Goal: Task Accomplishment & Management: Complete application form

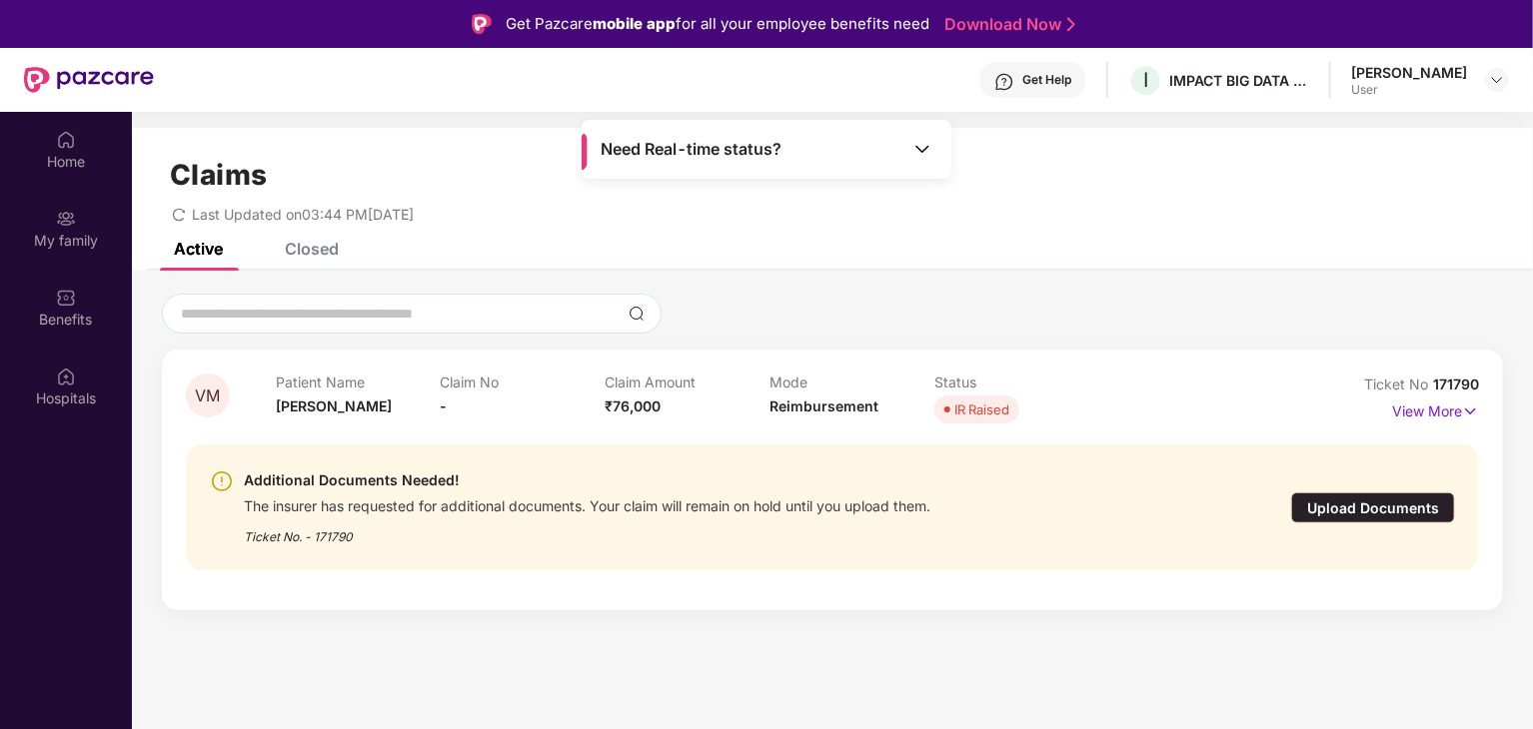
click at [963, 416] on div "IR Raised" at bounding box center [981, 410] width 55 height 20
click at [1423, 409] on p "View More" at bounding box center [1435, 409] width 87 height 27
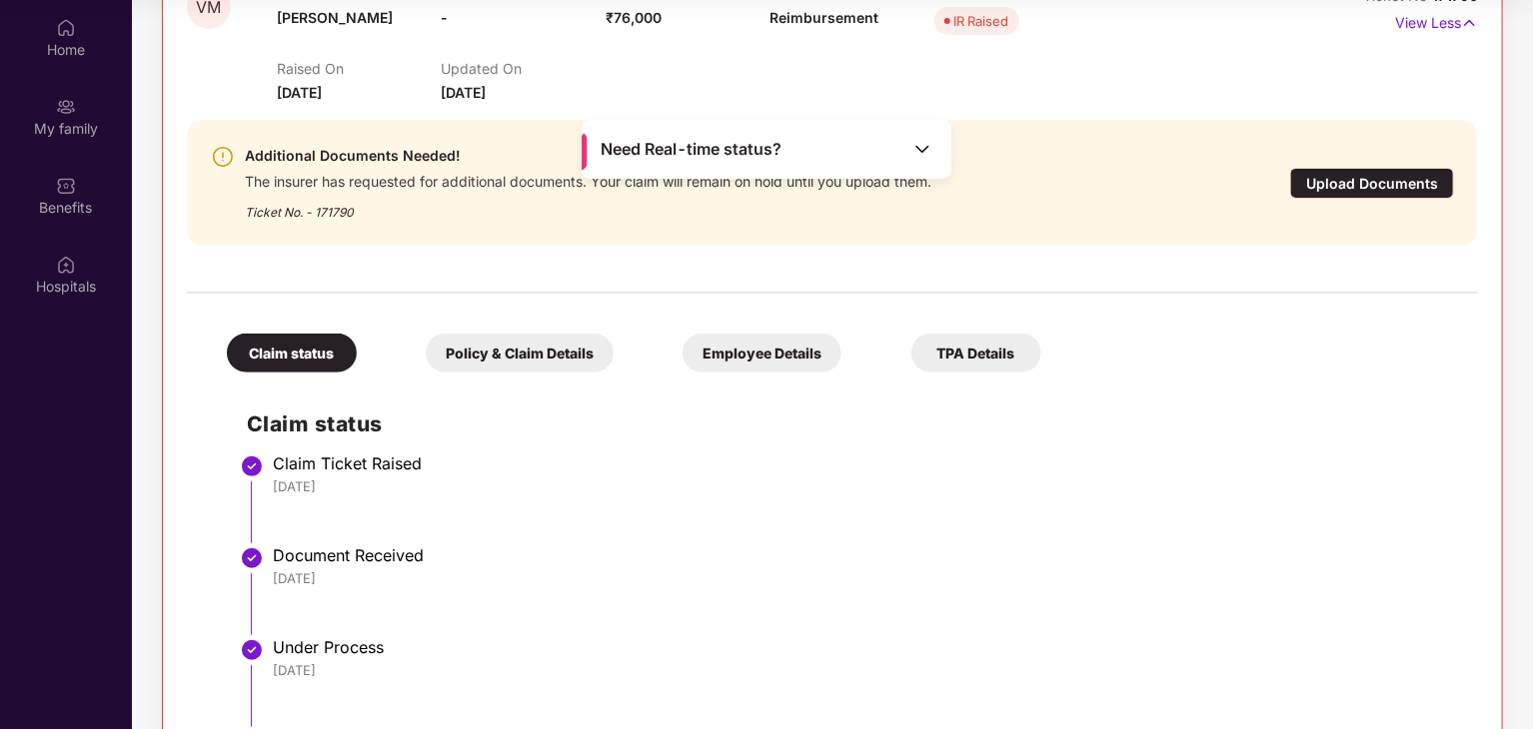
scroll to position [178, 0]
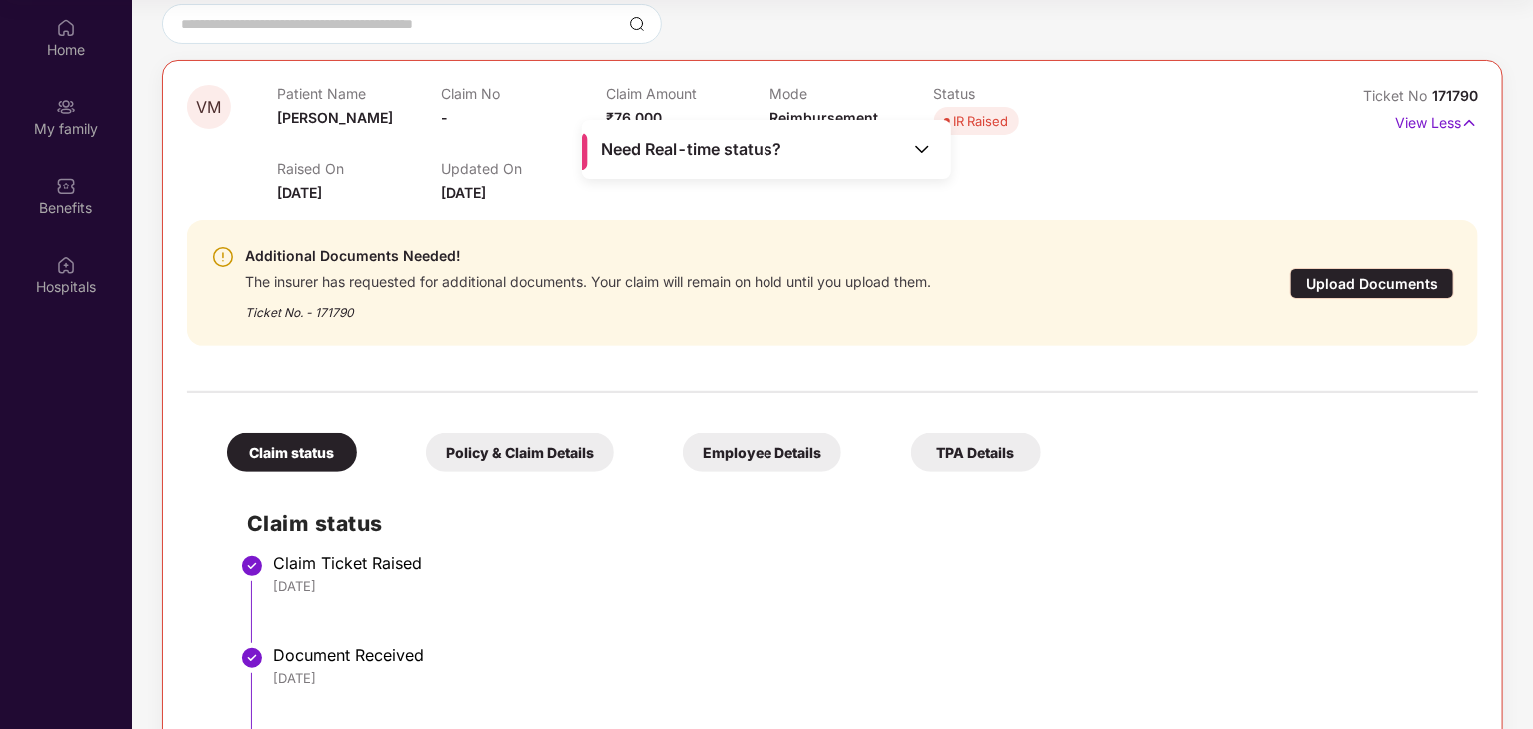
click at [1371, 273] on div "Upload Documents" at bounding box center [1372, 283] width 164 height 31
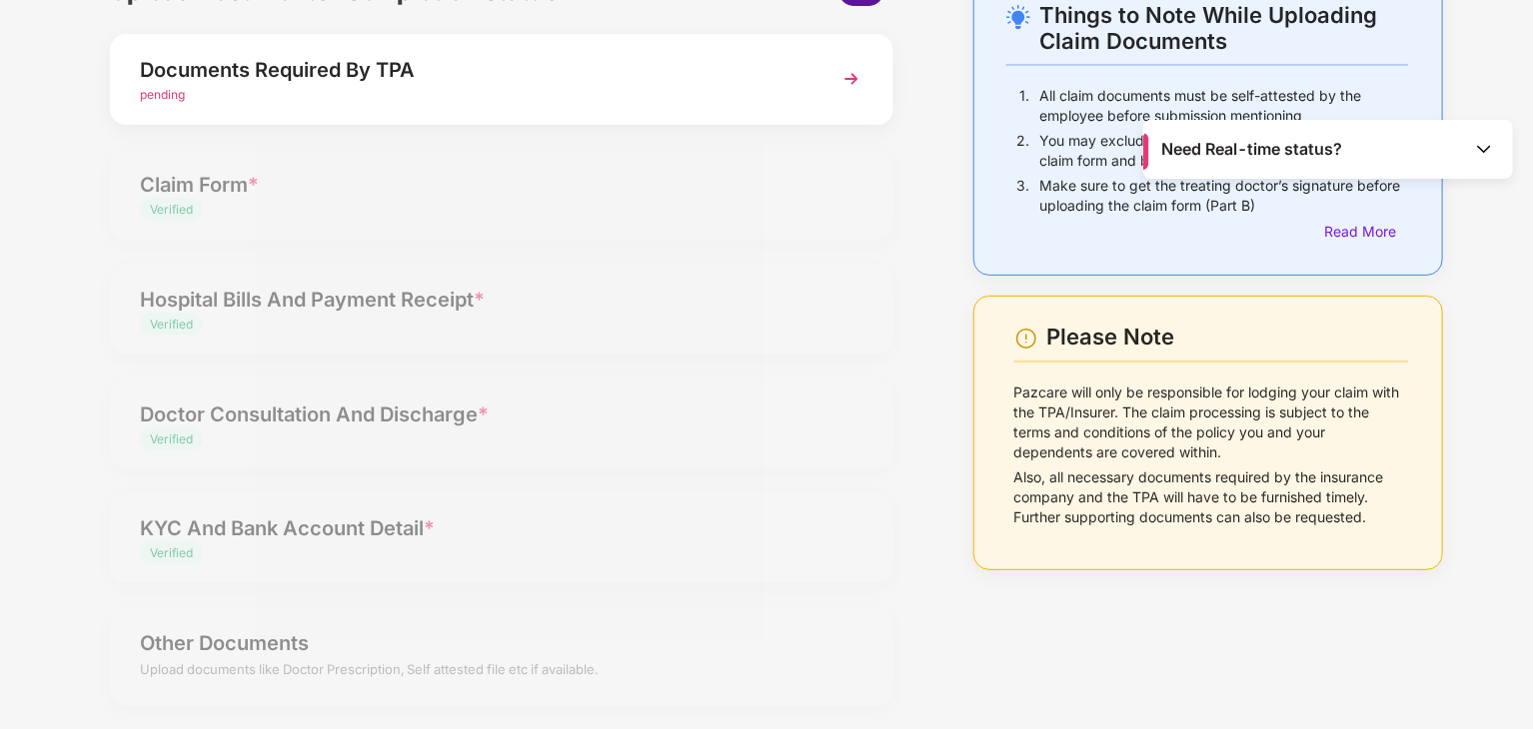
scroll to position [0, 0]
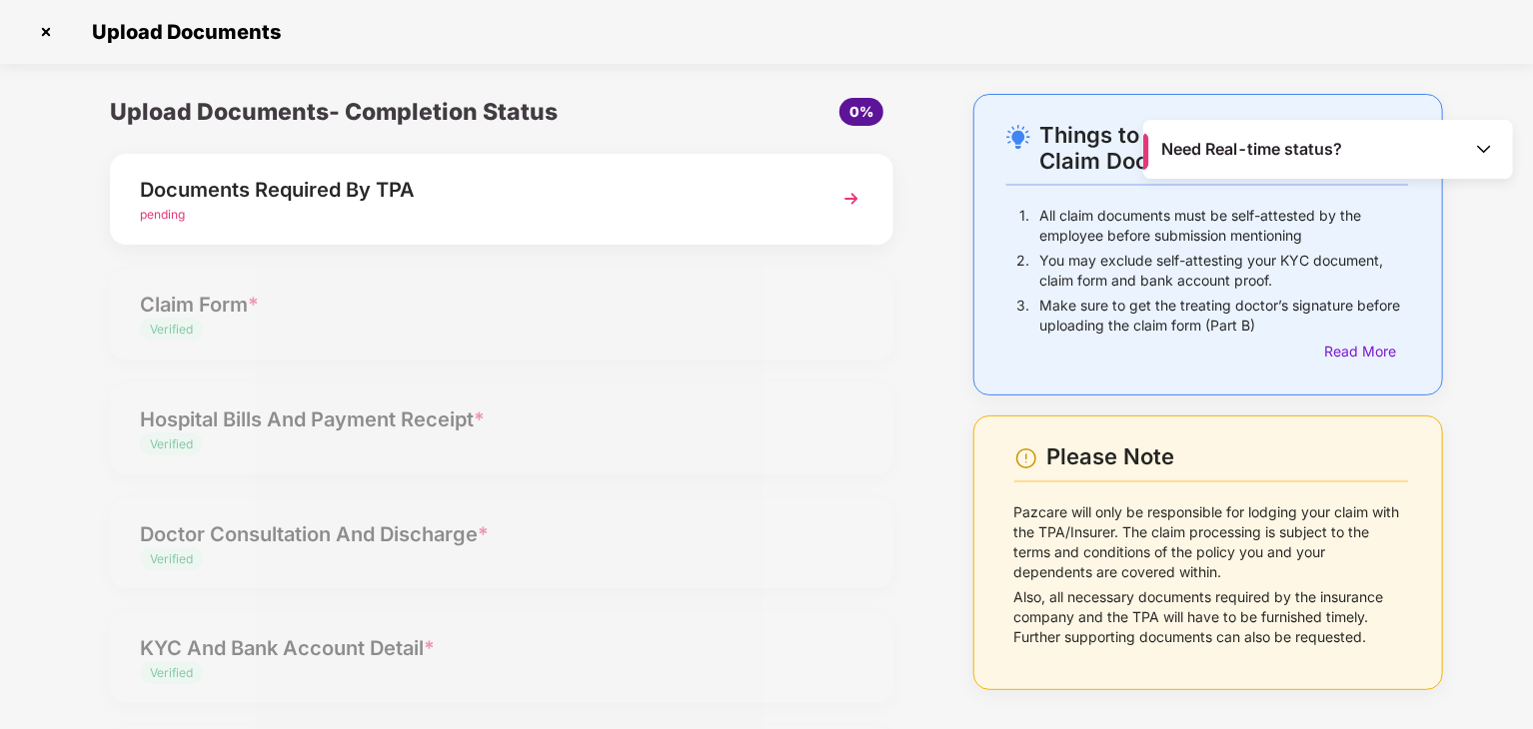
click at [847, 195] on img at bounding box center [851, 199] width 36 height 36
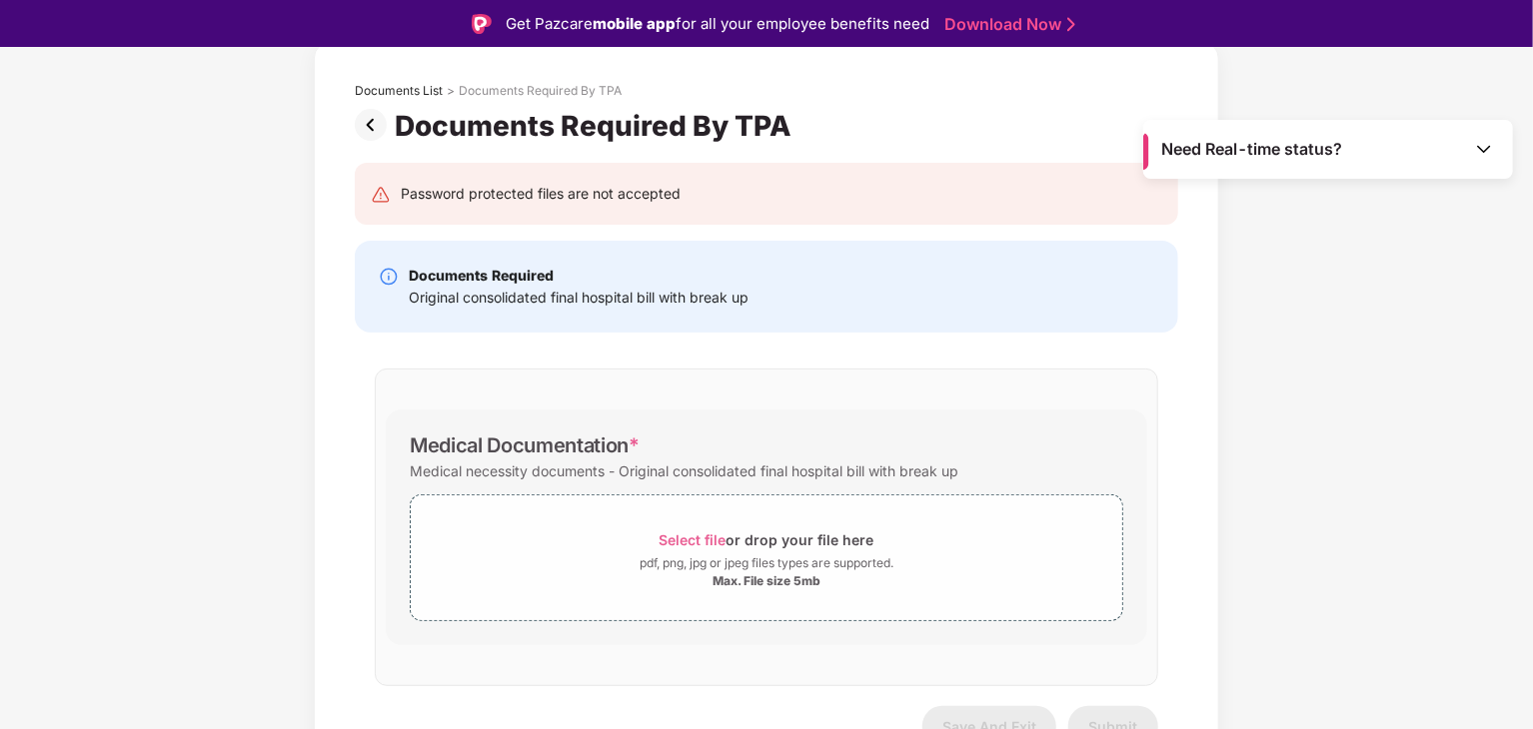
scroll to position [131, 0]
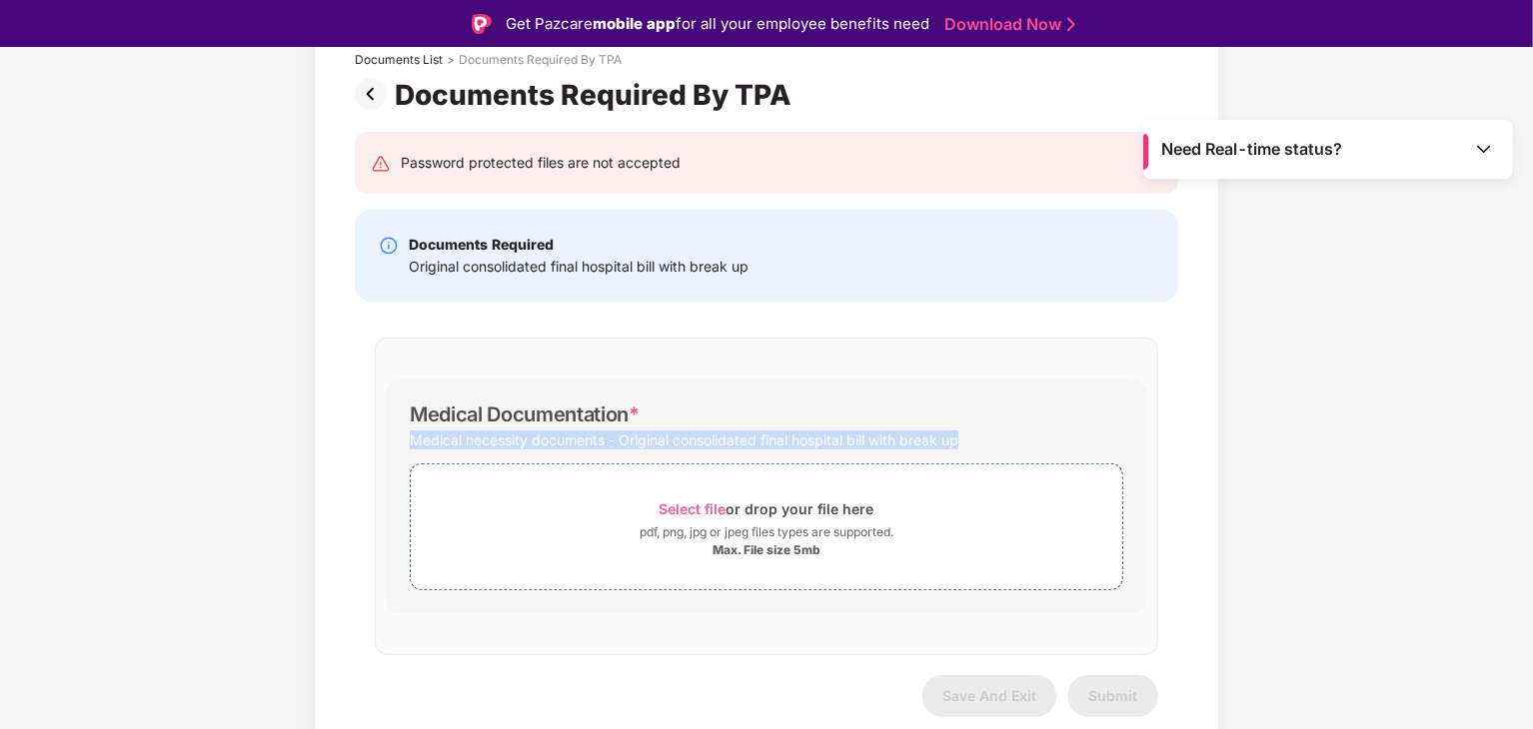
drag, startPoint x: 414, startPoint y: 438, endPoint x: 977, endPoint y: 434, distance: 563.5
click at [977, 434] on div "Medical necessity documents - Original consolidated final hospital bill with br…" at bounding box center [766, 440] width 713 height 27
click at [1015, 433] on div "Medical necessity documents - Original consolidated final hospital bill with br…" at bounding box center [766, 440] width 713 height 27
click at [1015, 438] on div "Medical necessity documents - Original consolidated final hospital bill with br…" at bounding box center [766, 440] width 713 height 27
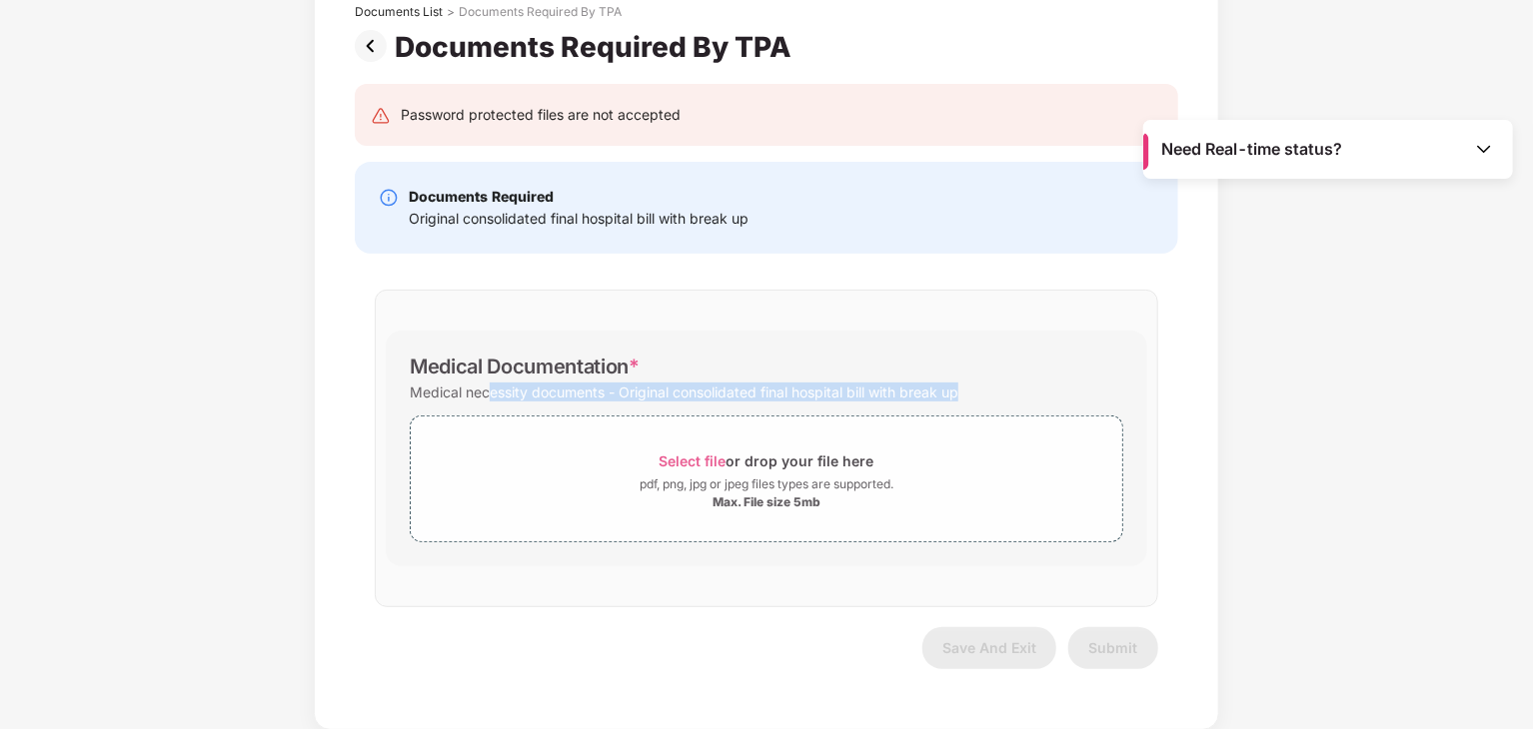
drag, startPoint x: 487, startPoint y: 397, endPoint x: 963, endPoint y: 391, distance: 476.6
click at [958, 391] on div "Medical necessity documents - Original consolidated final hospital bill with br…" at bounding box center [684, 392] width 549 height 27
click at [943, 386] on div "Medical necessity documents - Original consolidated final hospital bill with br…" at bounding box center [684, 392] width 549 height 27
drag, startPoint x: 943, startPoint y: 386, endPoint x: 658, endPoint y: 317, distance: 293.0
click at [658, 317] on div "Medical Documentation * Medical necessity documents - Original consolidated fin…" at bounding box center [766, 449] width 783 height 318
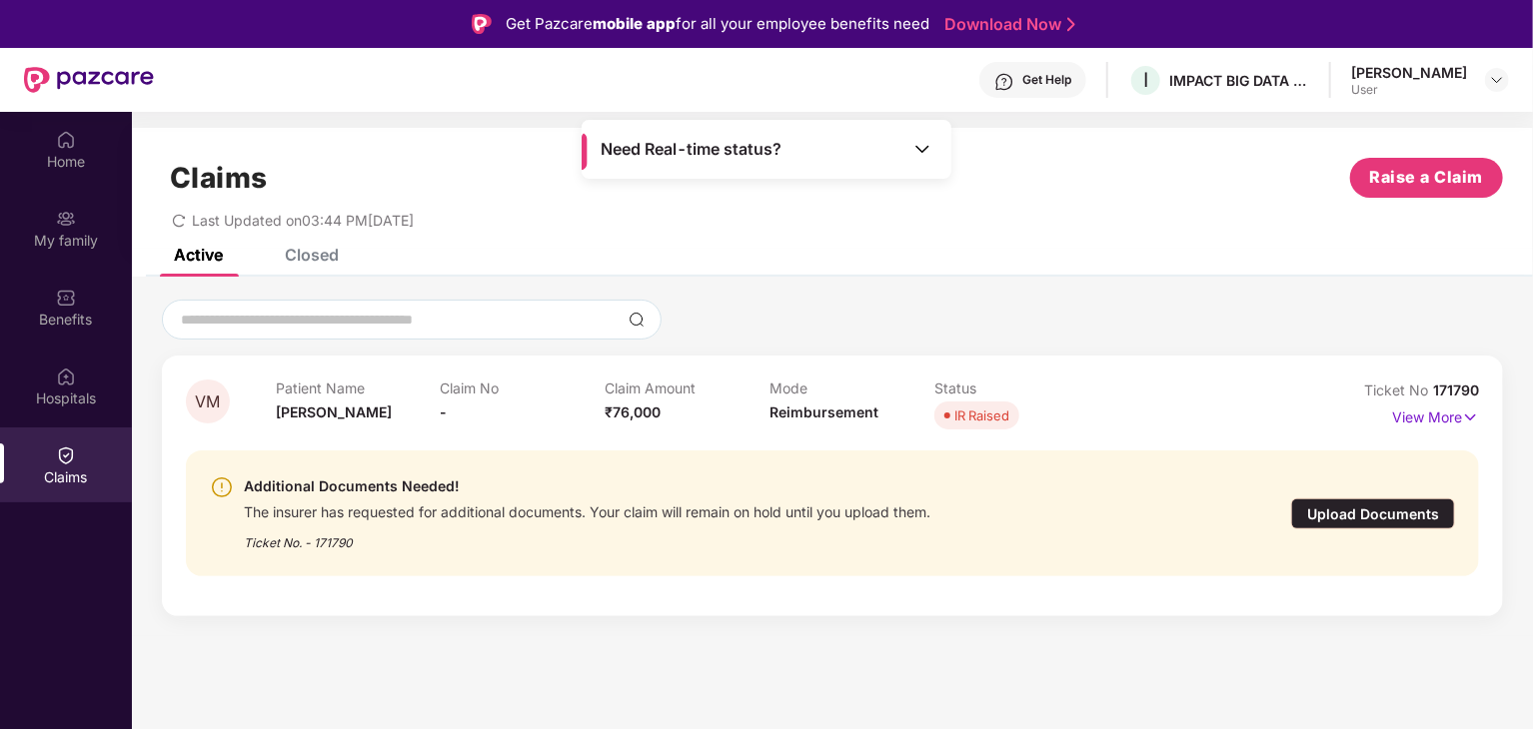
click at [1331, 518] on div "Upload Documents" at bounding box center [1373, 514] width 164 height 31
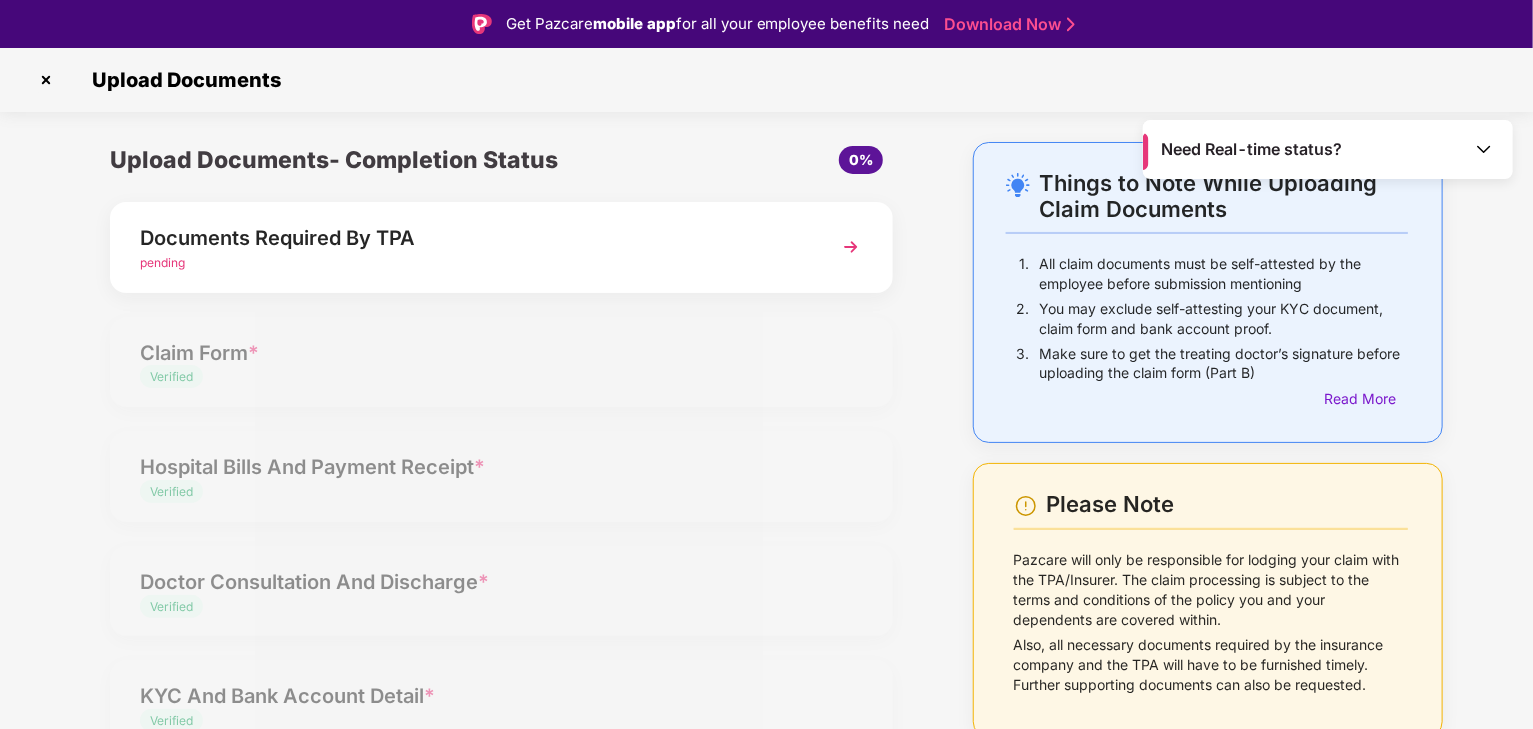
click at [858, 240] on img at bounding box center [851, 247] width 36 height 36
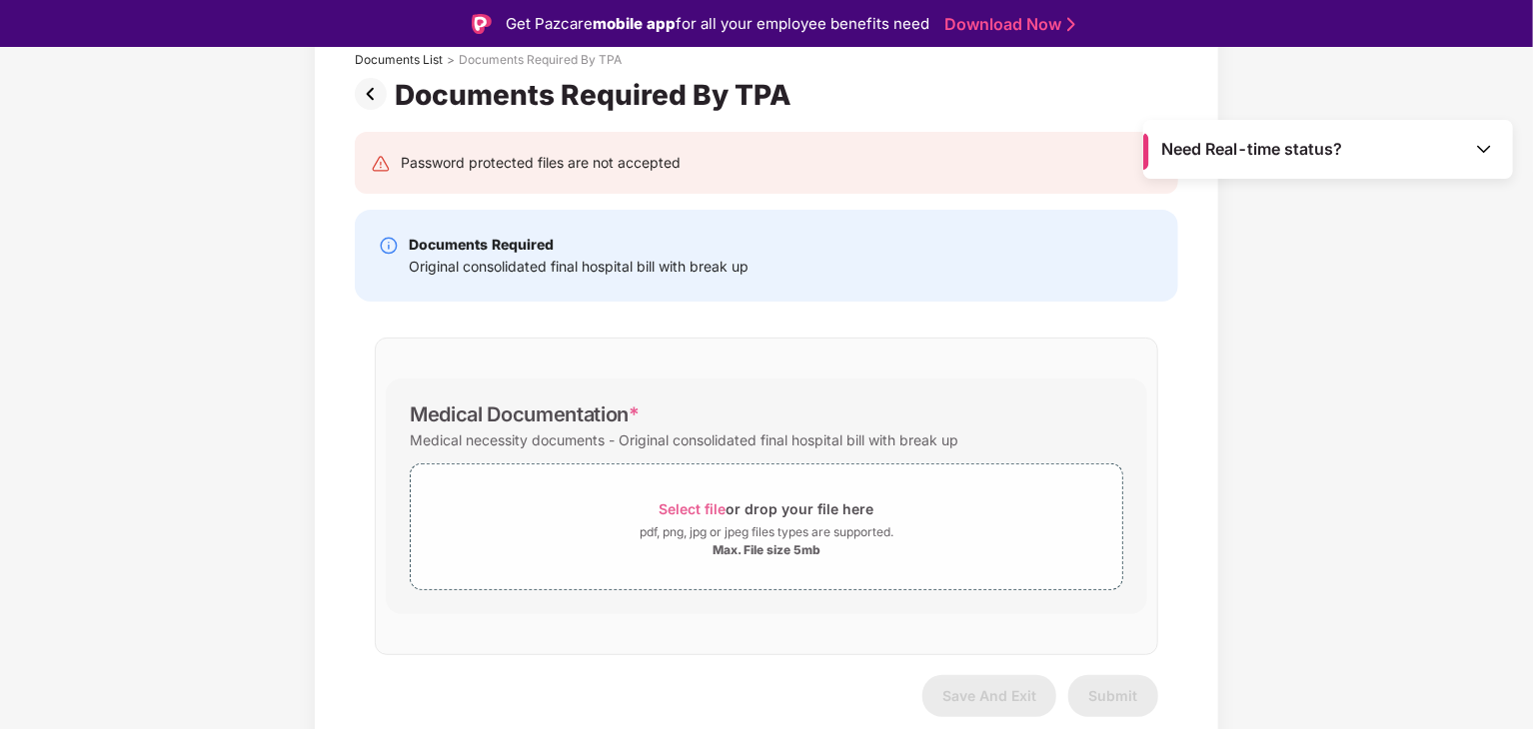
scroll to position [48, 0]
